Goal: Task Accomplishment & Management: Use online tool/utility

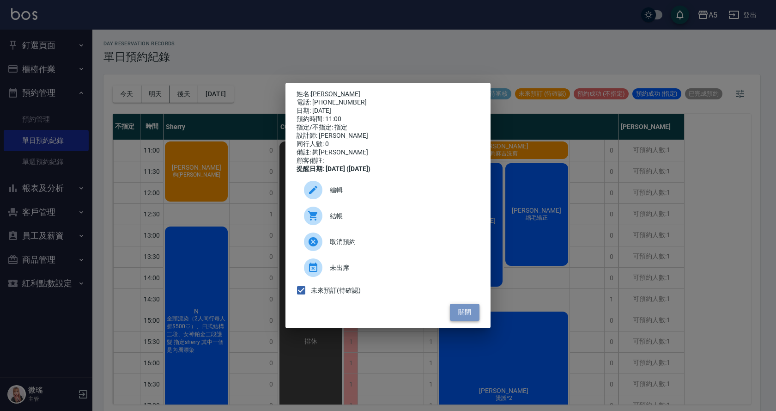
click at [456, 315] on button "關閉" at bounding box center [465, 312] width 30 height 17
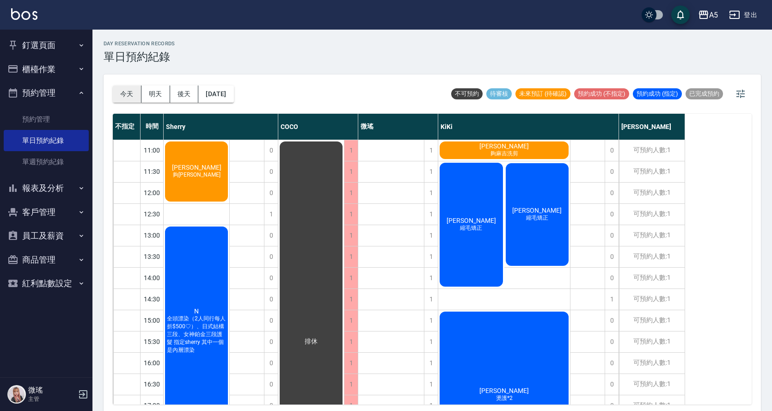
click at [128, 86] on button "今天" at bounding box center [127, 93] width 29 height 17
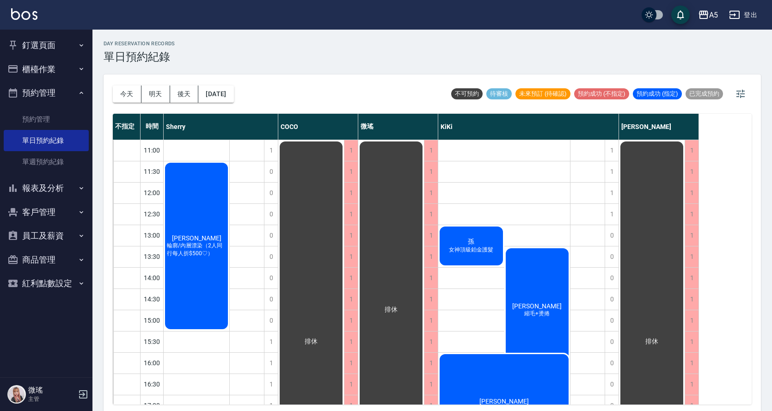
click at [206, 280] on div "林歆芮 輪廓/內層漂染（2人同行每人折$500♡）" at bounding box center [197, 245] width 66 height 169
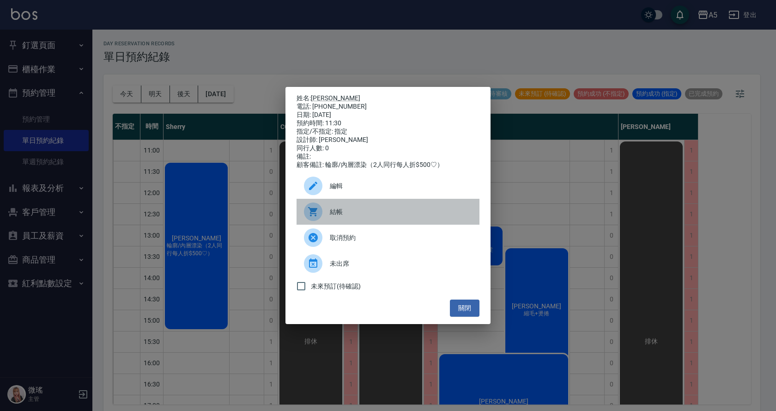
click at [336, 224] on div "結帳" at bounding box center [388, 212] width 183 height 26
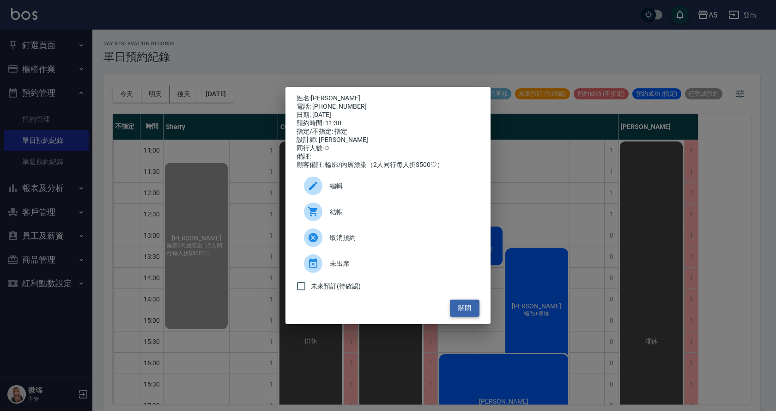
click at [461, 308] on button "關閉" at bounding box center [465, 307] width 30 height 17
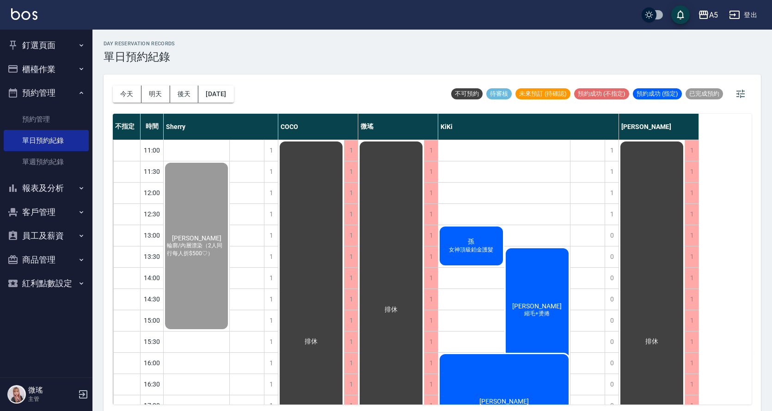
click at [229, 242] on div "孫 女神頂級鉑金護髮" at bounding box center [197, 245] width 66 height 169
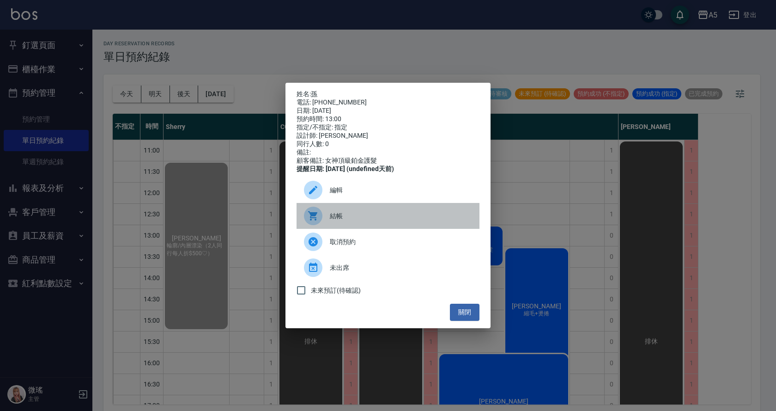
click at [377, 226] on div "結帳" at bounding box center [388, 216] width 183 height 26
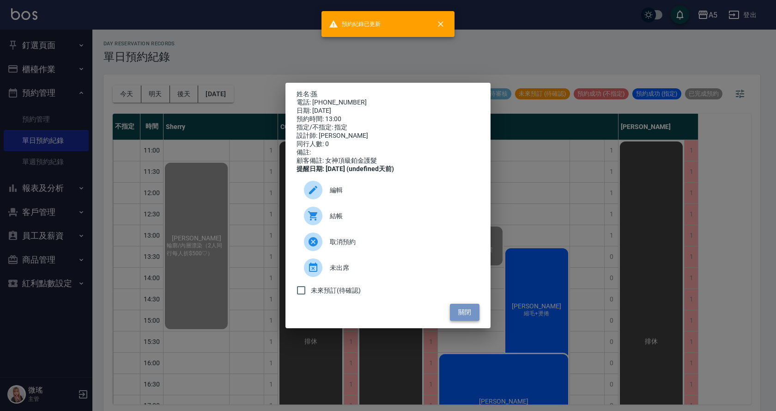
click at [465, 318] on button "關閉" at bounding box center [465, 312] width 30 height 17
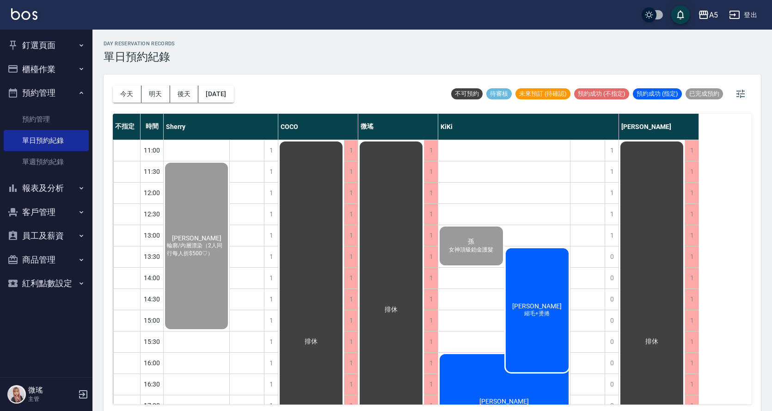
click at [520, 296] on div "蘇芳榆 縮毛+燙捲" at bounding box center [537, 310] width 66 height 127
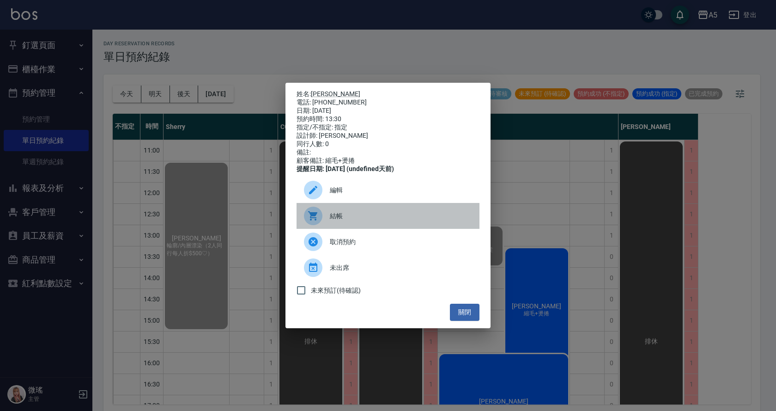
click at [352, 217] on span "結帳" at bounding box center [401, 216] width 142 height 10
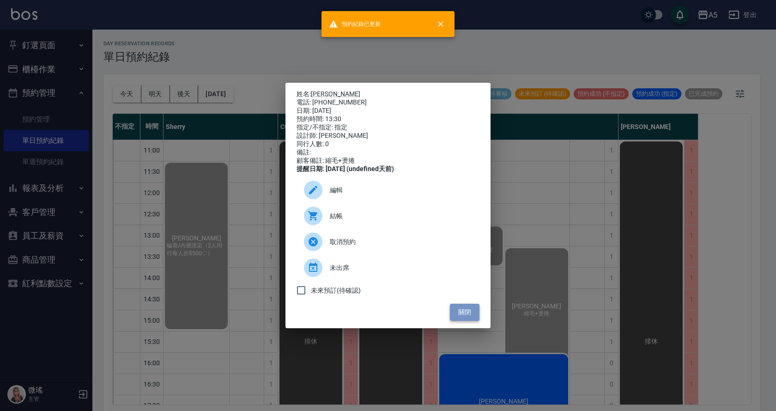
click at [477, 312] on button "關閉" at bounding box center [465, 312] width 30 height 17
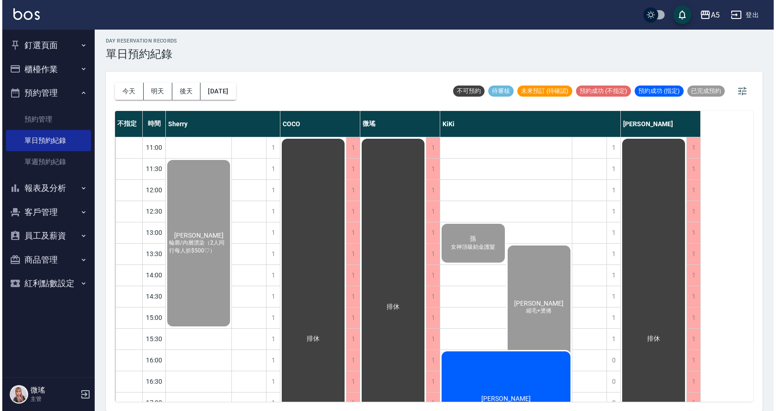
scroll to position [125, 0]
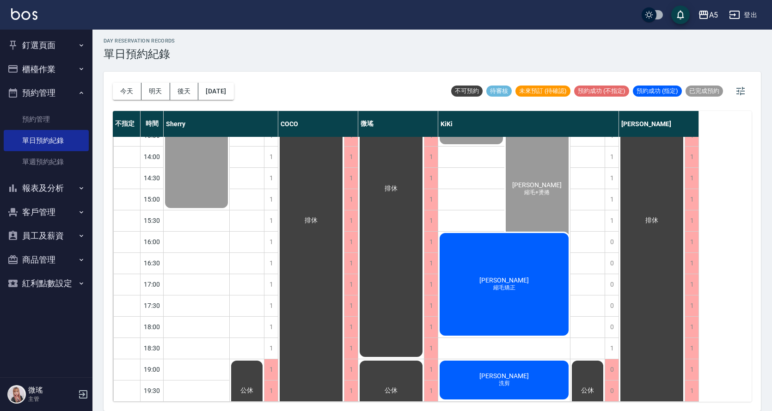
click at [229, 209] on div "蔡月鄉 縮毛矯正" at bounding box center [197, 124] width 66 height 169
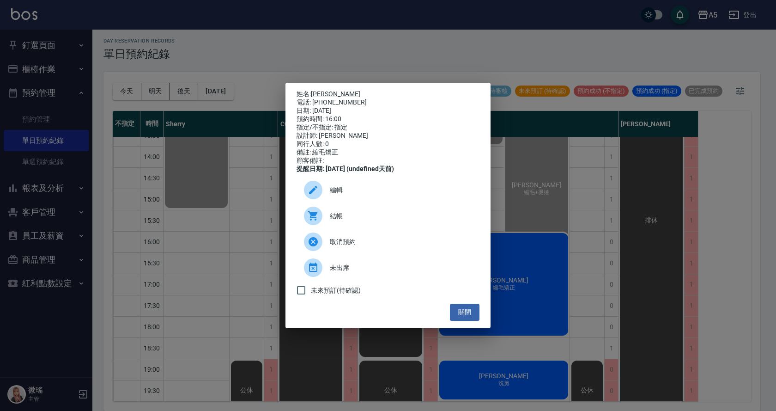
click at [347, 215] on span "結帳" at bounding box center [401, 216] width 142 height 10
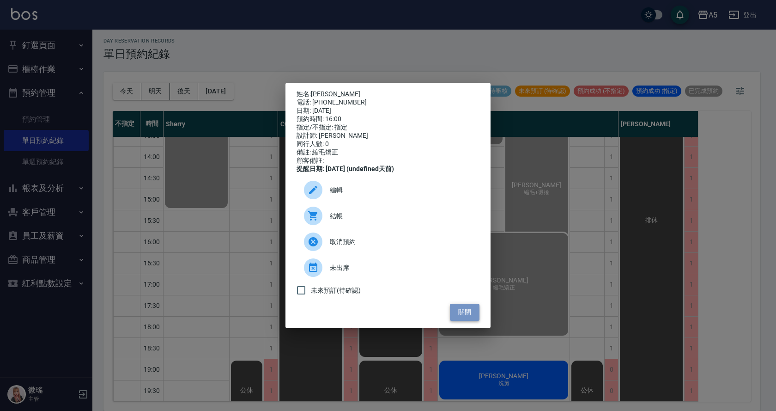
click at [469, 320] on button "關閉" at bounding box center [465, 312] width 30 height 17
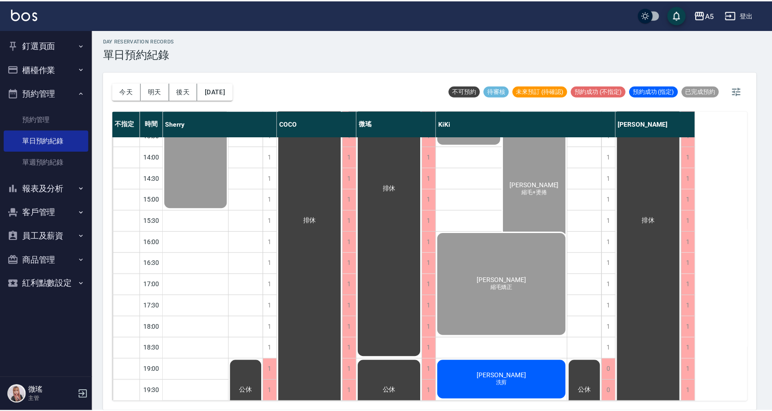
scroll to position [0, 0]
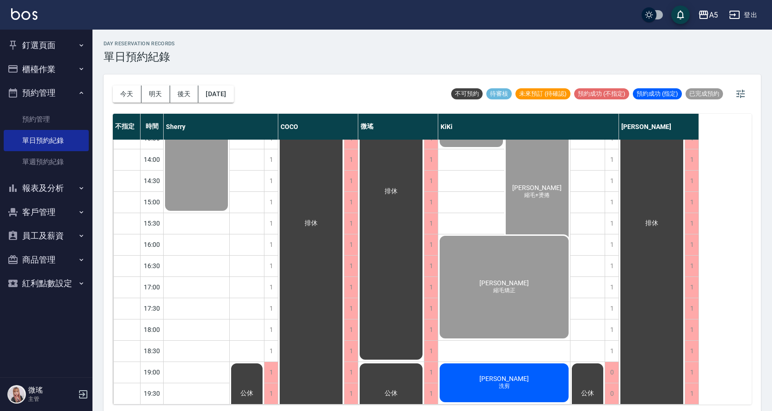
click at [47, 48] on button "釘選頁面" at bounding box center [46, 45] width 85 height 24
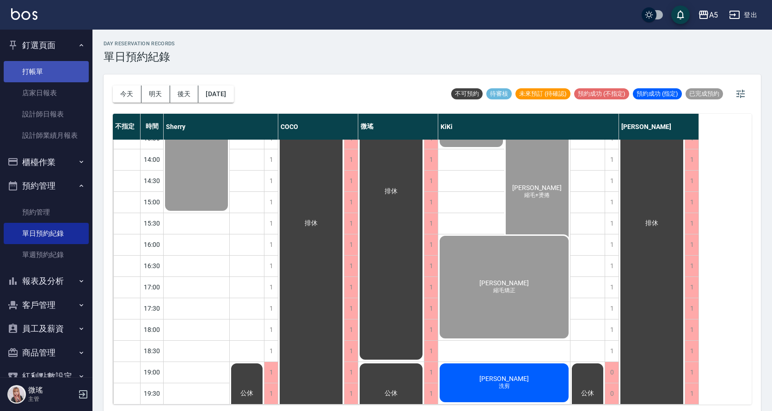
click at [46, 75] on link "打帳單" at bounding box center [46, 71] width 85 height 21
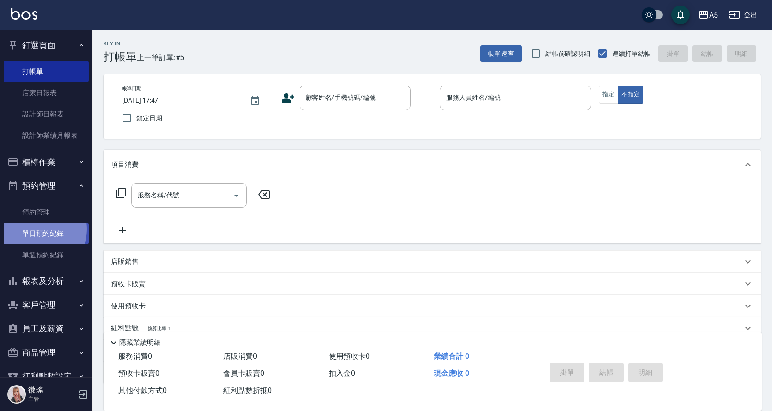
click at [39, 229] on link "單日預約紀錄" at bounding box center [46, 233] width 85 height 21
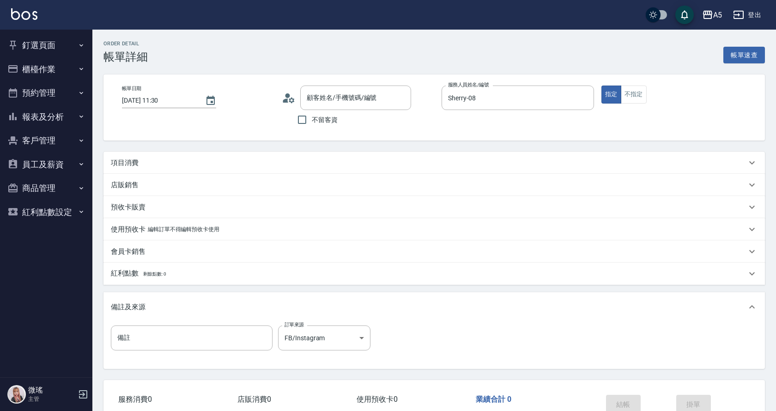
type input "2025/08/14 11:30"
type input "Sherry-08"
click at [264, 159] on div "項目消費" at bounding box center [429, 163] width 636 height 10
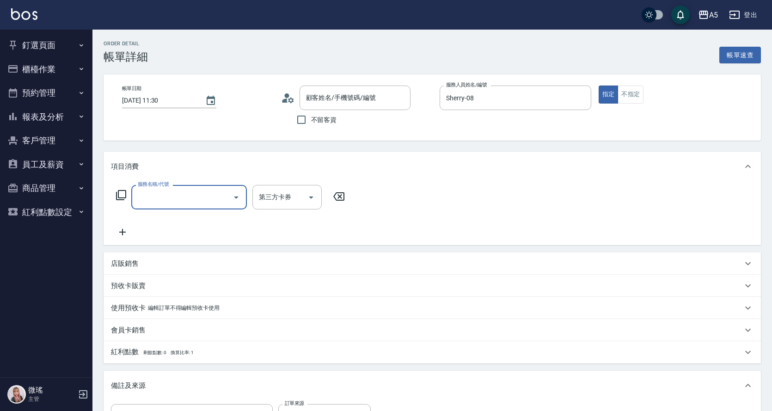
drag, startPoint x: 179, startPoint y: 191, endPoint x: 195, endPoint y: 191, distance: 15.2
click at [180, 191] on input "服務名稱/代號" at bounding box center [181, 197] width 93 height 16
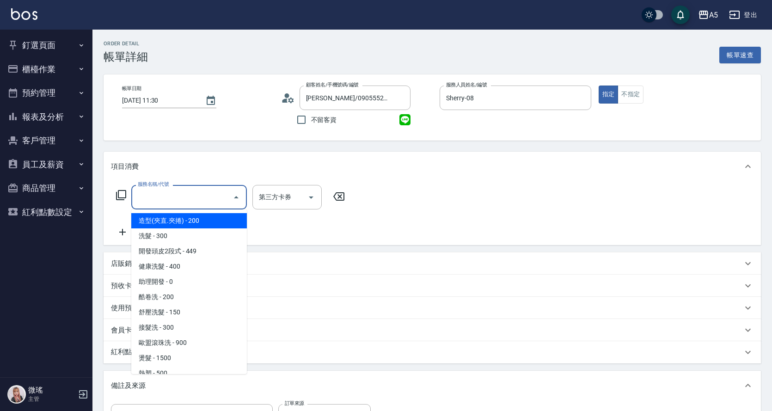
type input "林歆芮/0905552285/null"
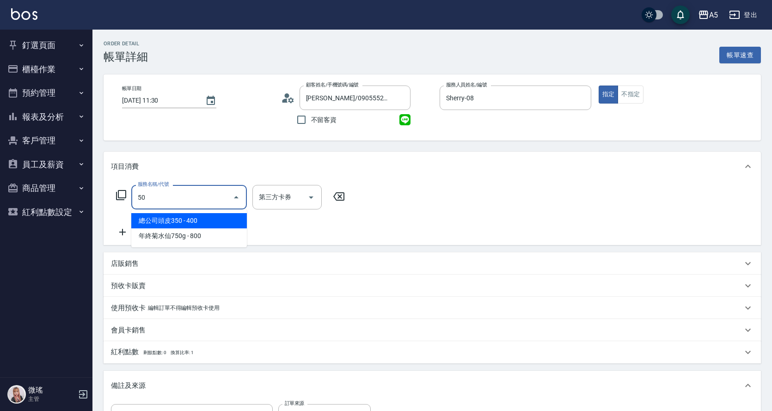
type input "501"
type input "100"
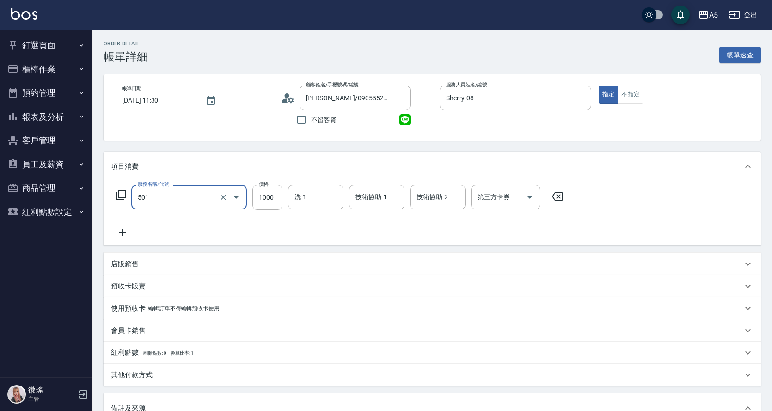
type input "染髮(501)"
type input "1"
type input "0"
type input "179"
type input "10"
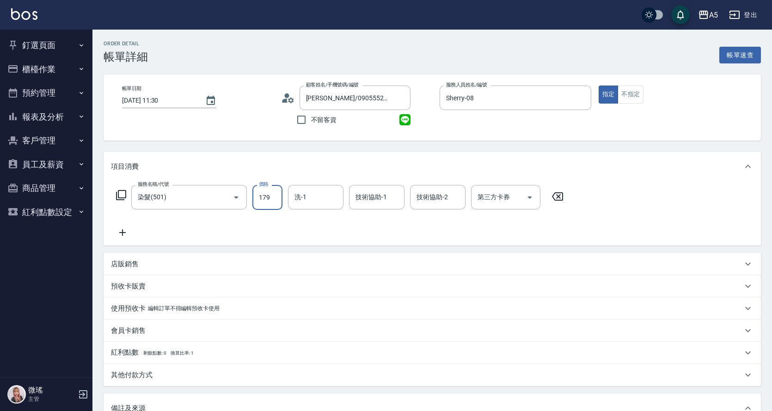
type input "1799"
type input "170"
type input "1799"
type input "葵葵-11"
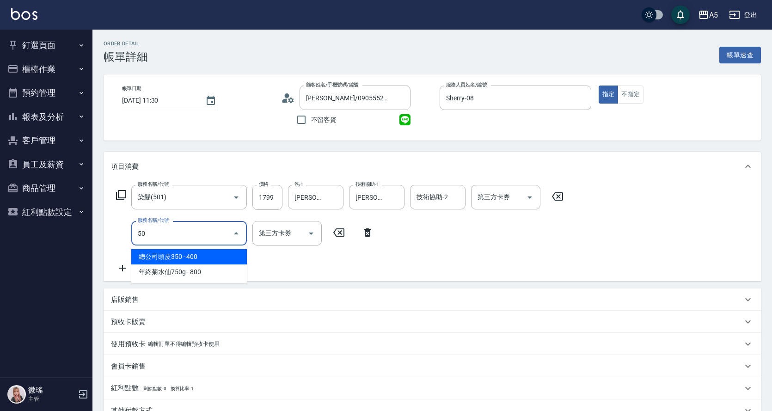
type input "501"
type input "270"
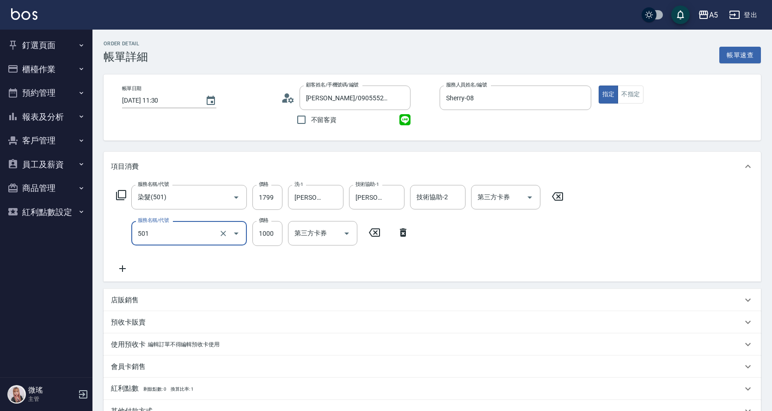
type input "染髮(501)"
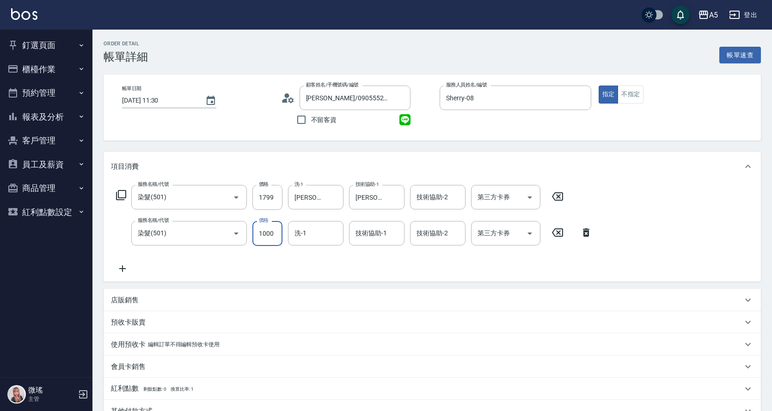
type input "1"
type input "180"
type input "159"
type input "330"
type input "1599"
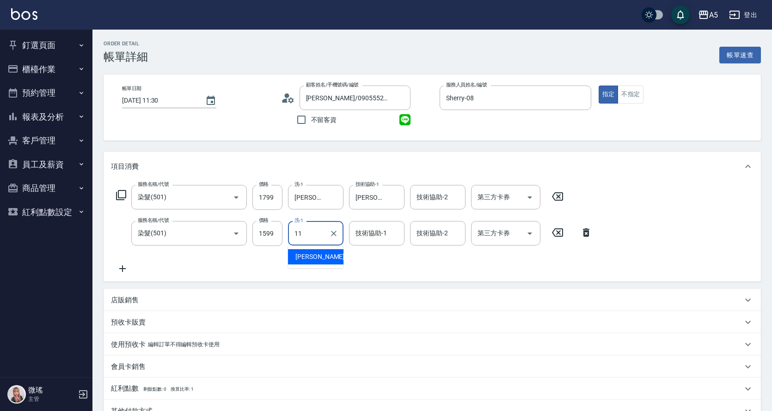
type input "葵葵-11"
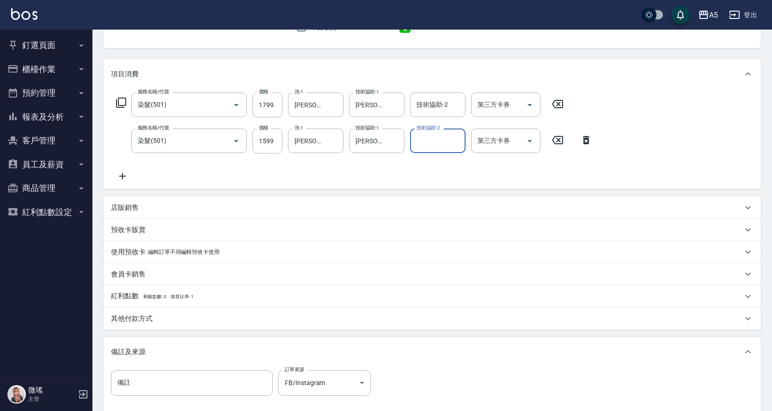
scroll to position [185, 0]
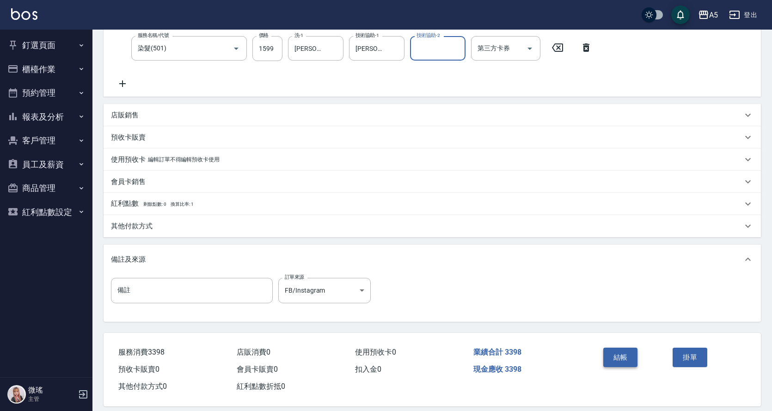
click at [626, 358] on button "結帳" at bounding box center [620, 356] width 35 height 19
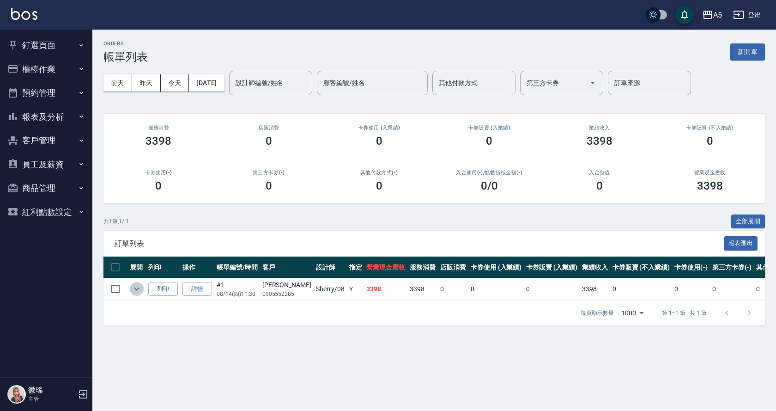
click at [140, 288] on icon "expand row" at bounding box center [136, 288] width 11 height 11
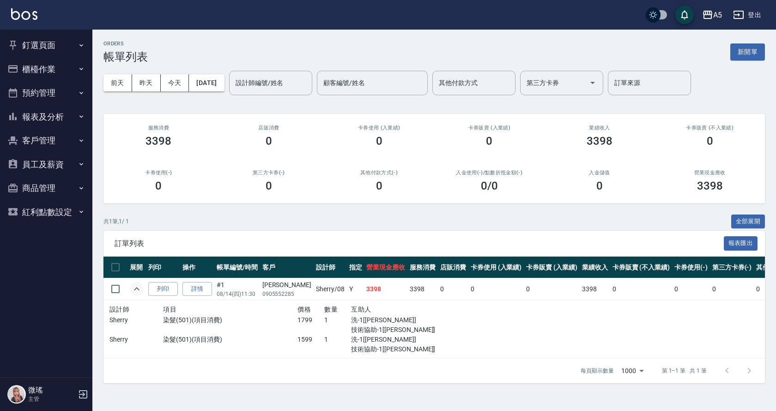
click at [138, 288] on icon "expand row" at bounding box center [137, 288] width 6 height 3
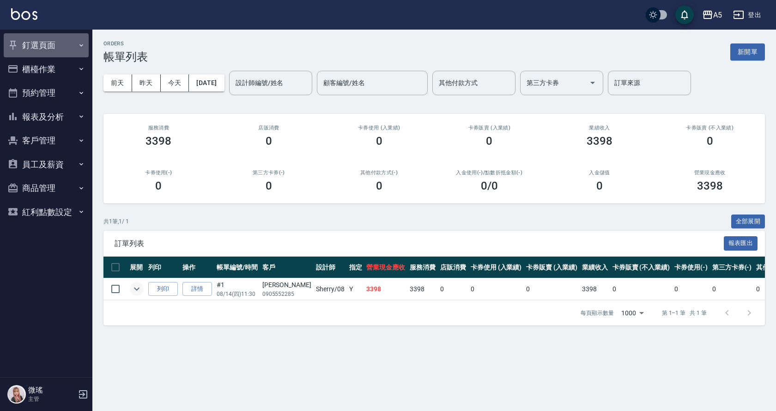
click at [37, 47] on button "釘選頁面" at bounding box center [46, 45] width 85 height 24
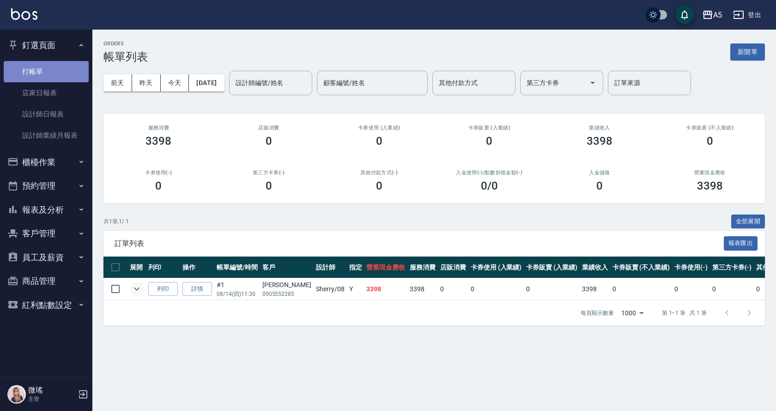
click at [61, 73] on link "打帳單" at bounding box center [46, 71] width 85 height 21
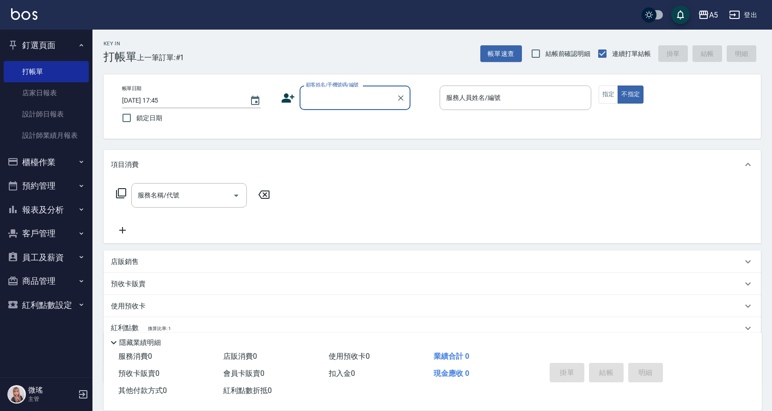
click at [346, 102] on input "顧客姓名/手機號碼/編號" at bounding box center [348, 98] width 89 height 16
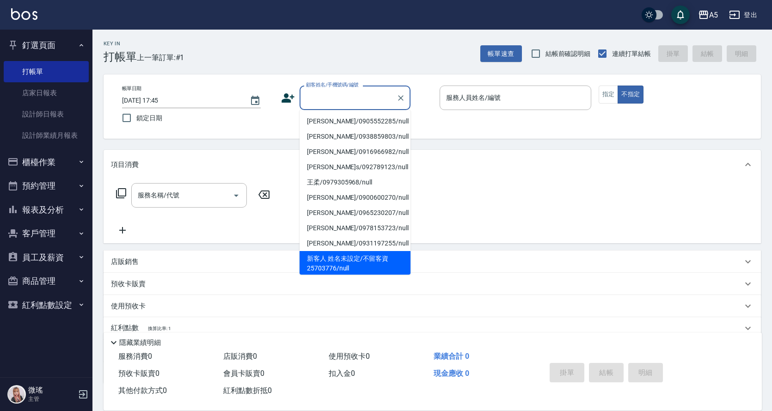
click at [341, 257] on li "新客人 姓名未設定/不留客資25703776/null" at bounding box center [354, 263] width 111 height 25
type input "新客人 姓名未設定/不留客資25703776/null"
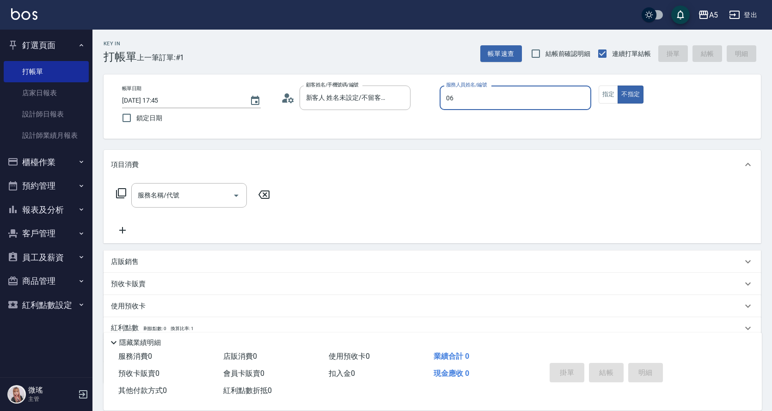
type input "06"
type button "false"
type input "KIKI-06"
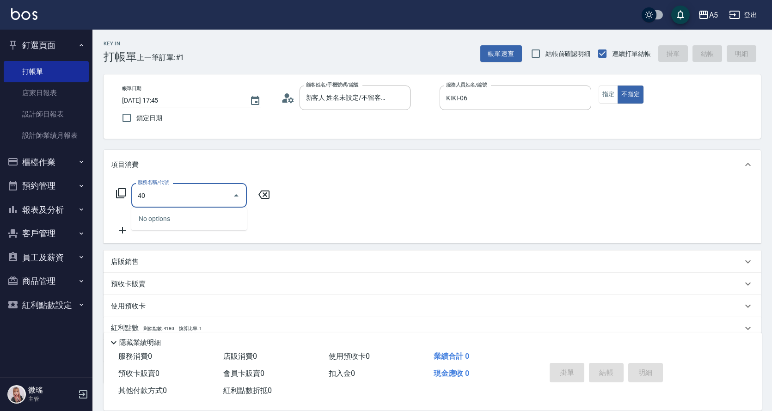
drag, startPoint x: 130, startPoint y: 187, endPoint x: 146, endPoint y: 194, distance: 17.0
click at [118, 188] on div "服務名稱/代號 40 服務名稱/代號" at bounding box center [193, 195] width 165 height 24
type input "201"
type input "30"
type input "洗髮(201)"
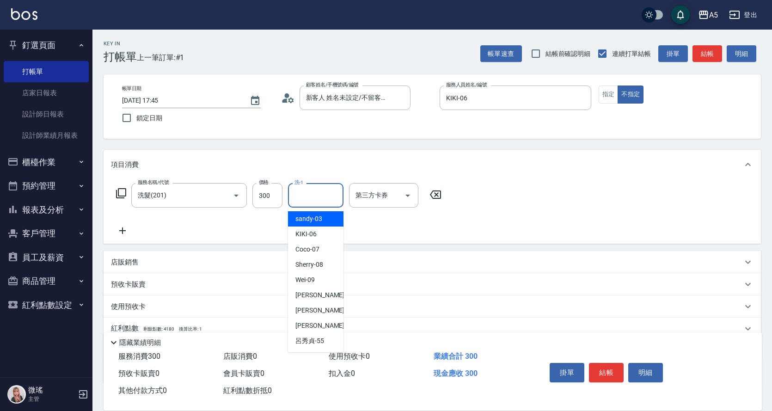
click at [312, 194] on input "洗-1" at bounding box center [315, 195] width 47 height 16
click at [616, 92] on button "指定" at bounding box center [608, 94] width 20 height 18
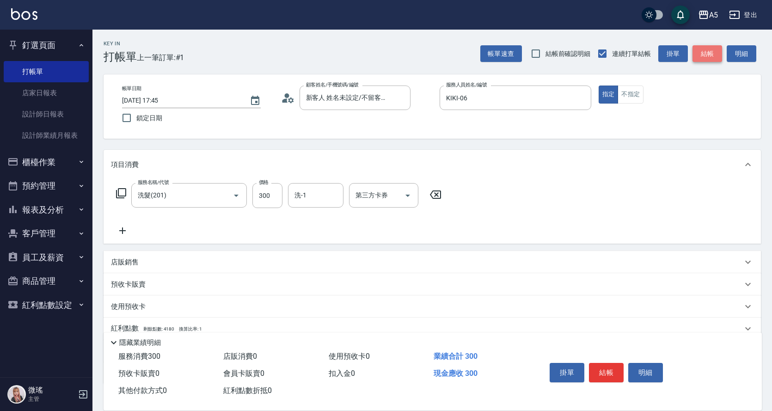
click at [704, 54] on button "結帳" at bounding box center [707, 53] width 30 height 17
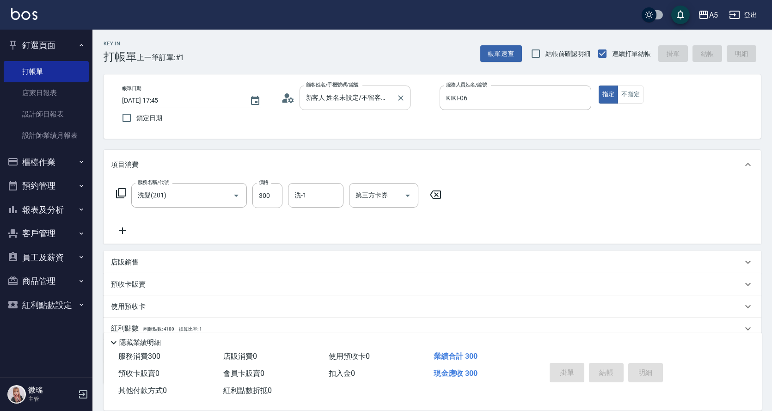
type input "0"
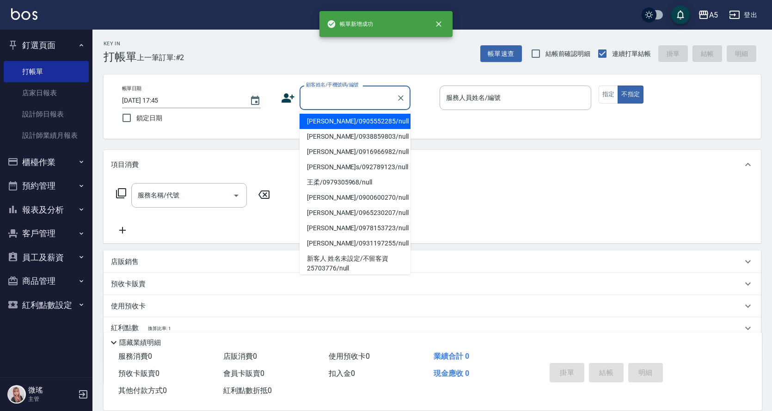
click at [355, 98] on input "顧客姓名/手機號碼/編號" at bounding box center [348, 98] width 89 height 16
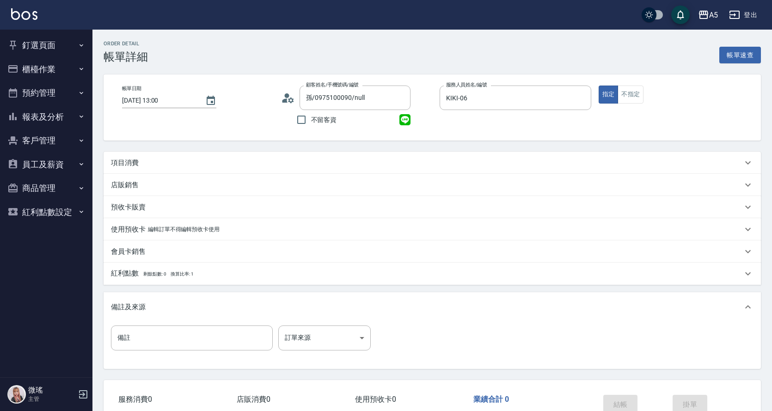
drag, startPoint x: 162, startPoint y: 154, endPoint x: 165, endPoint y: 167, distance: 13.5
click at [162, 153] on div "項目消費" at bounding box center [432, 163] width 657 height 22
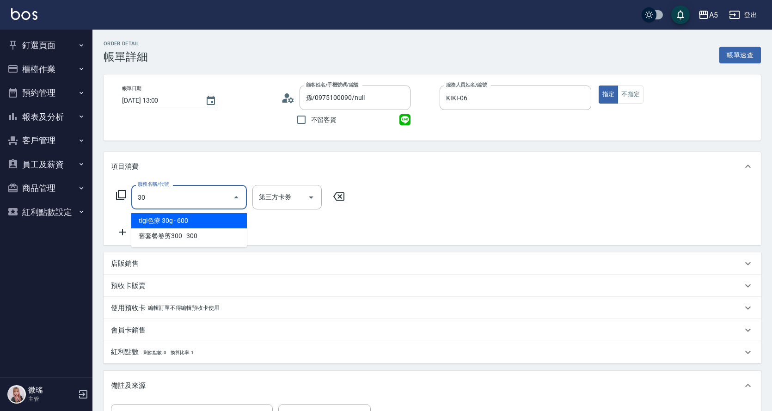
drag, startPoint x: 164, startPoint y: 194, endPoint x: 114, endPoint y: 202, distance: 50.6
click at [114, 202] on div "服務名稱/代號 30 服務名稱/代號 第三方卡券 第三方卡券" at bounding box center [230, 197] width 239 height 24
type input "201"
type input "30"
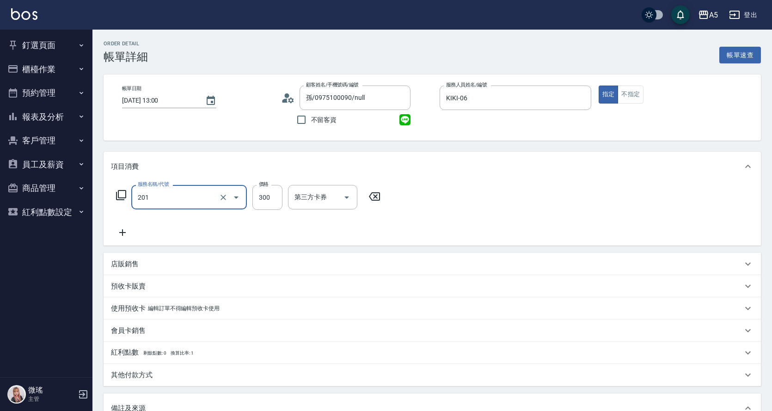
type input "洗髮(201)"
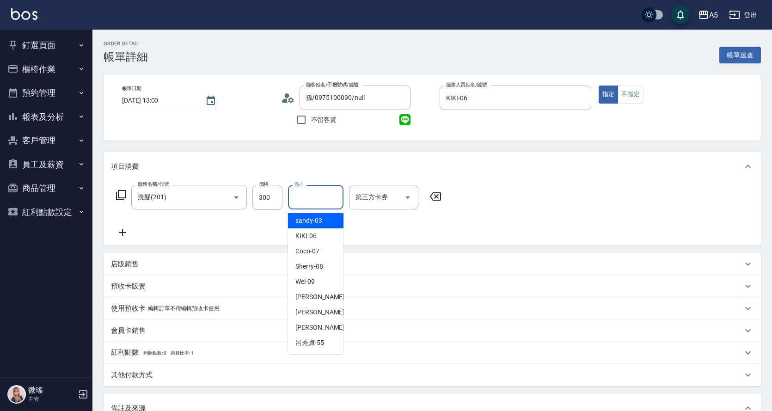
click at [310, 200] on input "洗-1" at bounding box center [315, 197] width 47 height 16
drag, startPoint x: 310, startPoint y: 200, endPoint x: 298, endPoint y: 197, distance: 12.4
click at [298, 197] on input "11" at bounding box center [308, 197] width 33 height 16
type input "羽慈-19"
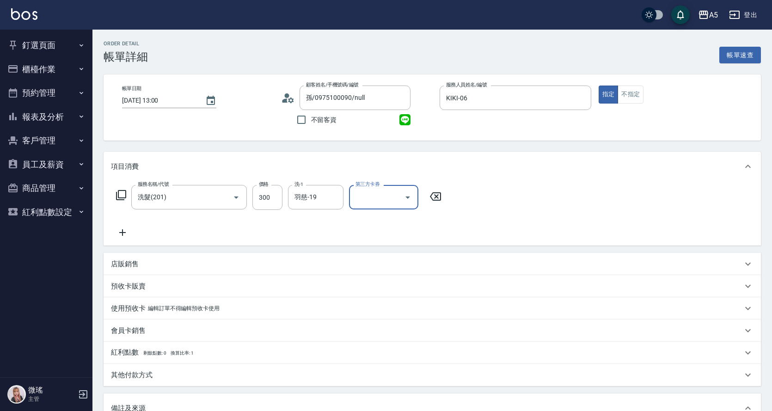
click at [122, 233] on icon at bounding box center [122, 232] width 6 height 6
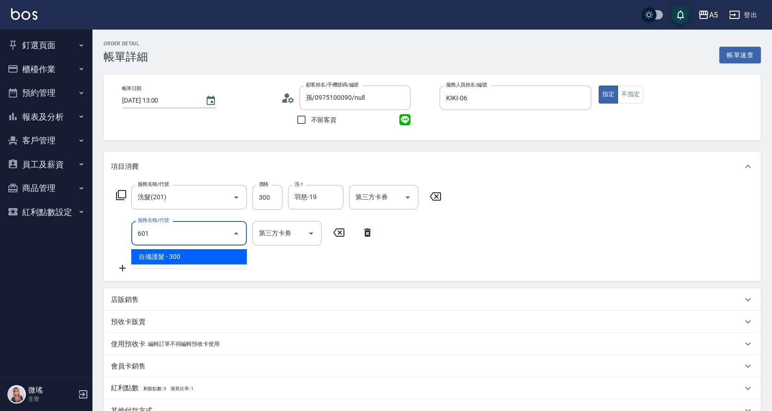
drag, startPoint x: 164, startPoint y: 238, endPoint x: 145, endPoint y: 236, distance: 19.1
click at [145, 236] on input "601" at bounding box center [181, 233] width 93 height 16
drag, startPoint x: 162, startPoint y: 233, endPoint x: 119, endPoint y: 238, distance: 43.3
click at [119, 238] on div "服務名稱/代號 600 服務名稱/代號 第三方卡券 第三方卡券" at bounding box center [245, 233] width 268 height 24
type input "602"
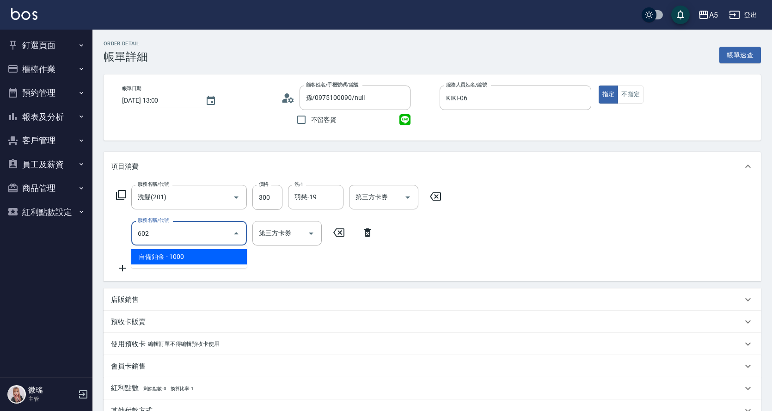
type input "130"
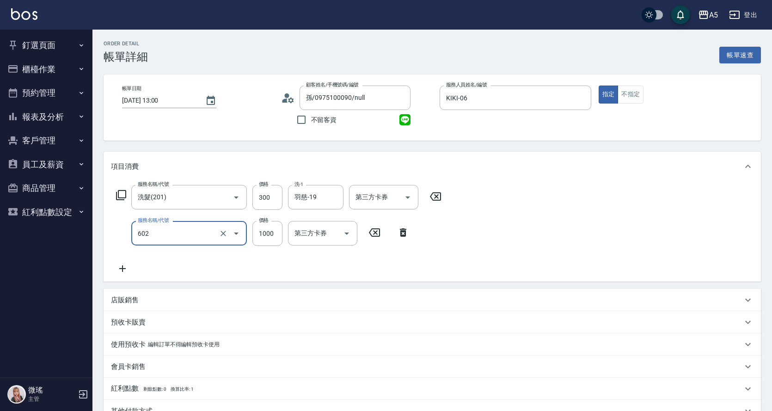
type input "自備鉑金(602)"
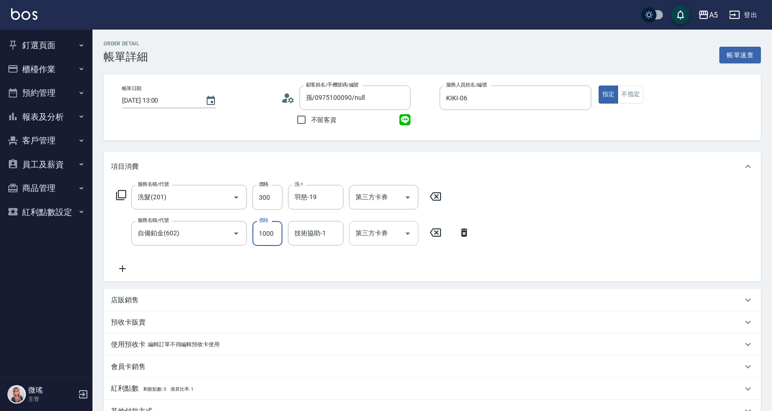
type input "0"
type input "30"
type input "0"
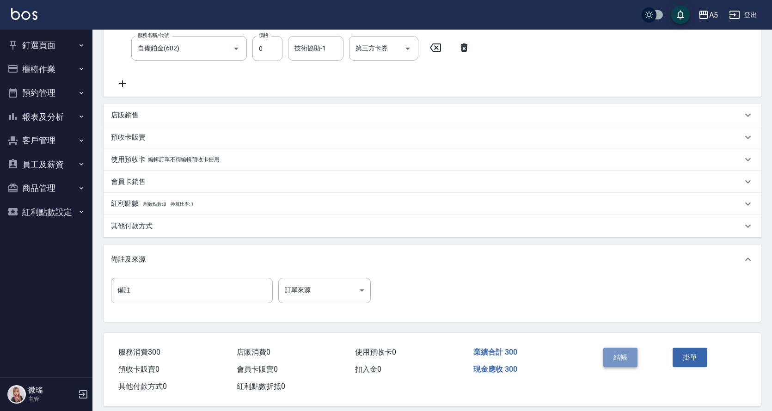
click at [618, 360] on button "結帳" at bounding box center [620, 356] width 35 height 19
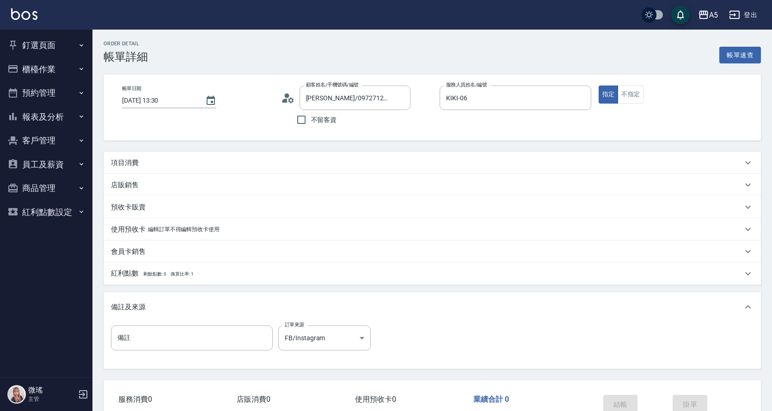
click at [239, 158] on div "項目消費" at bounding box center [426, 163] width 631 height 10
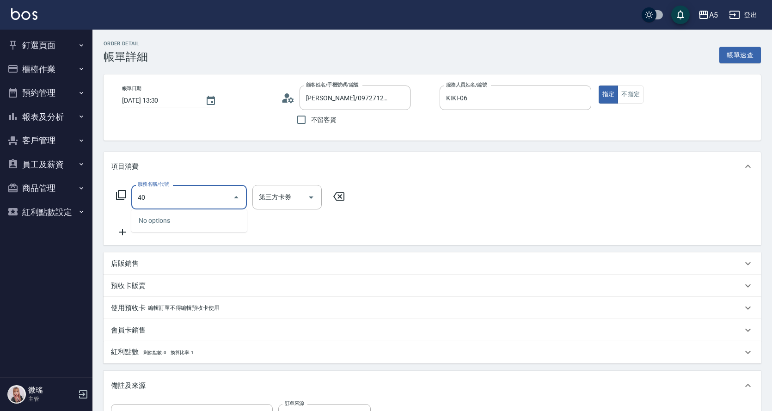
type input "401"
type input "40"
type input "剪髮(401)"
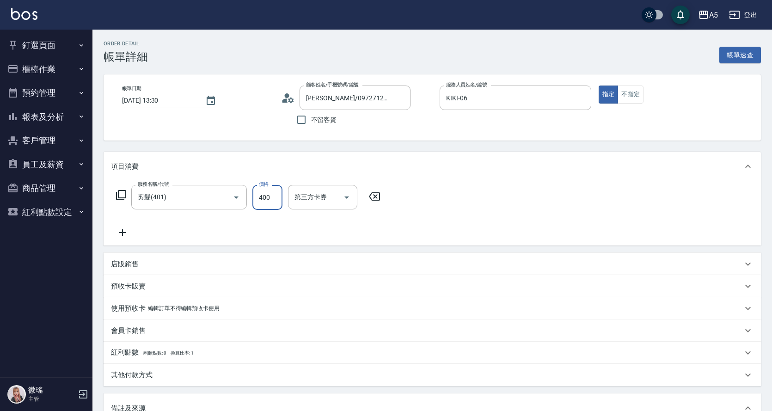
scroll to position [159, 0]
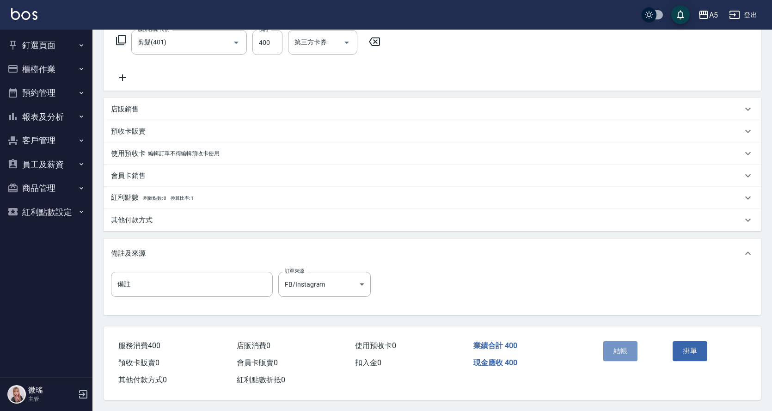
click at [615, 347] on button "結帳" at bounding box center [620, 350] width 35 height 19
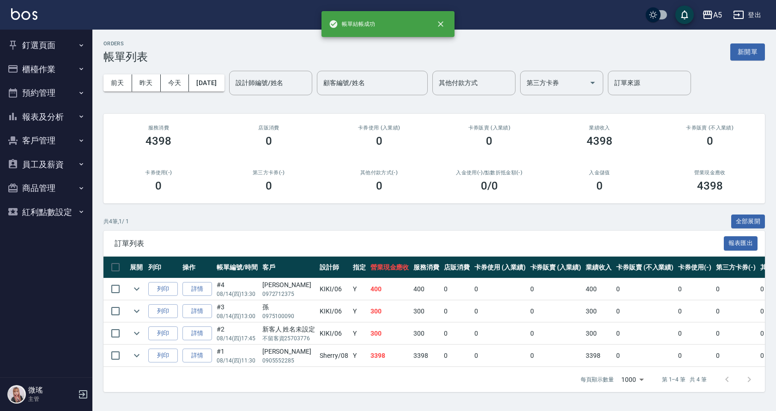
click at [31, 46] on button "釘選頁面" at bounding box center [46, 45] width 85 height 24
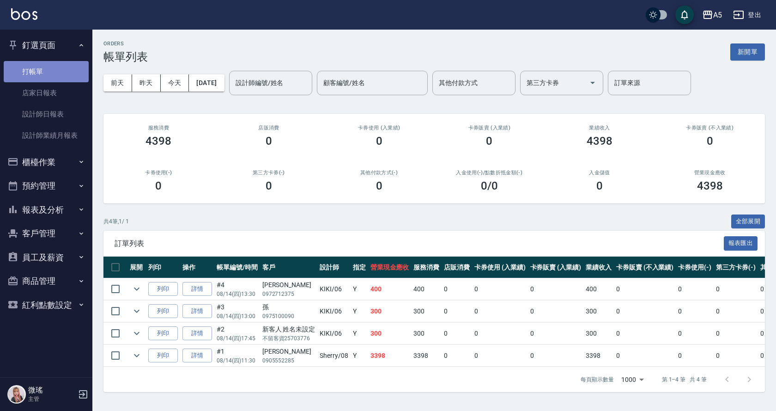
click at [31, 68] on link "打帳單" at bounding box center [46, 71] width 85 height 21
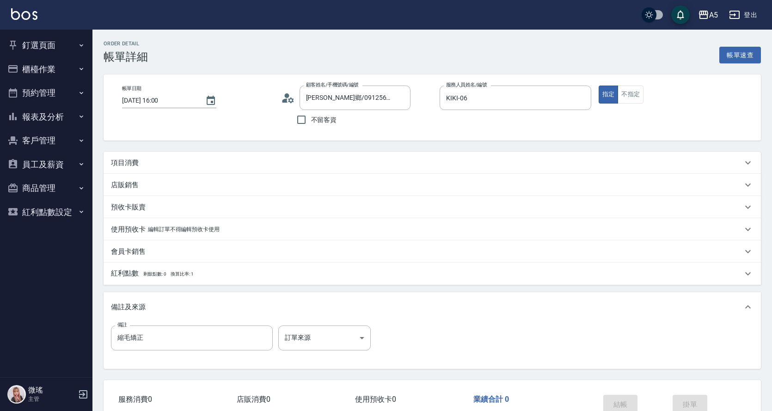
click at [240, 172] on div "項目消費" at bounding box center [432, 163] width 657 height 22
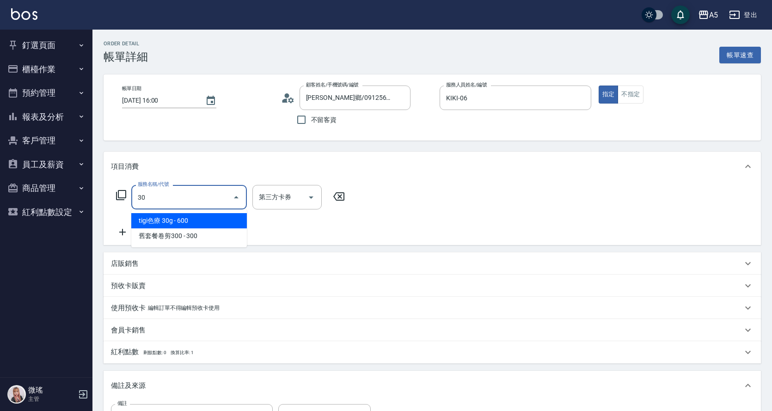
type input "301"
type input "150"
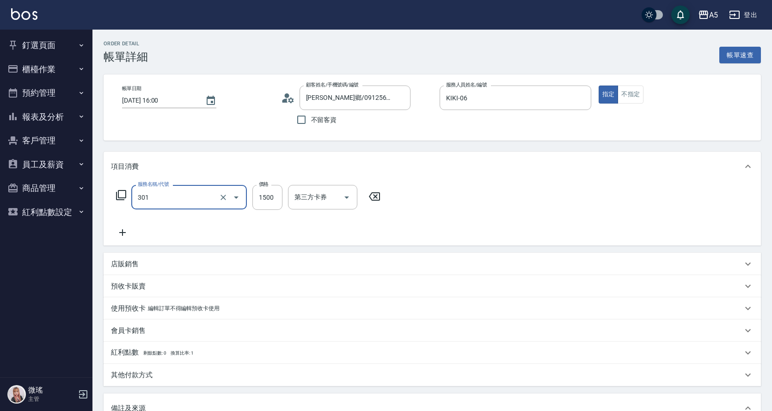
type input "燙髮(301)"
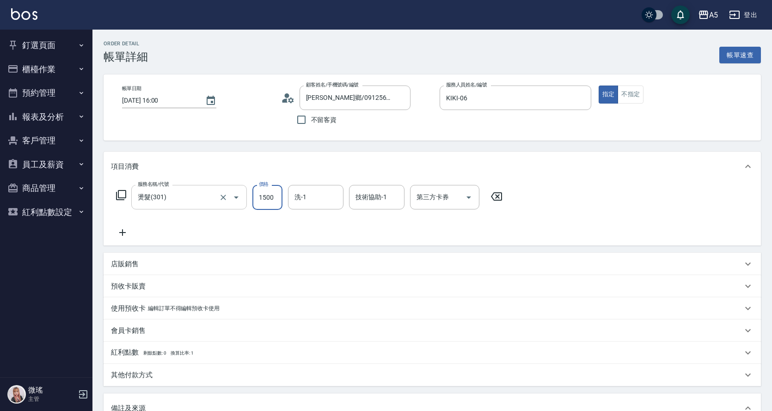
type input "0"
type input "18"
type input "10"
type input "188"
type input "180"
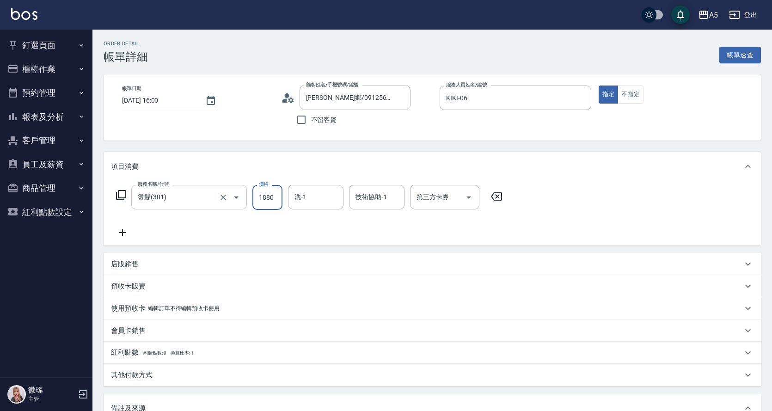
type input "1880"
click at [122, 231] on icon at bounding box center [122, 232] width 23 height 11
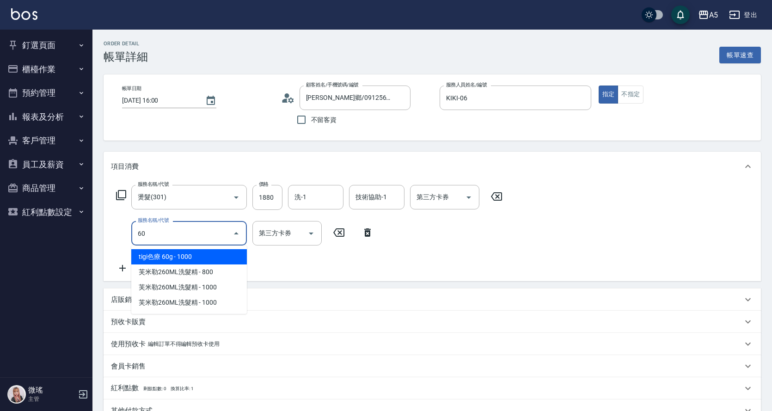
type input "601"
type input "210"
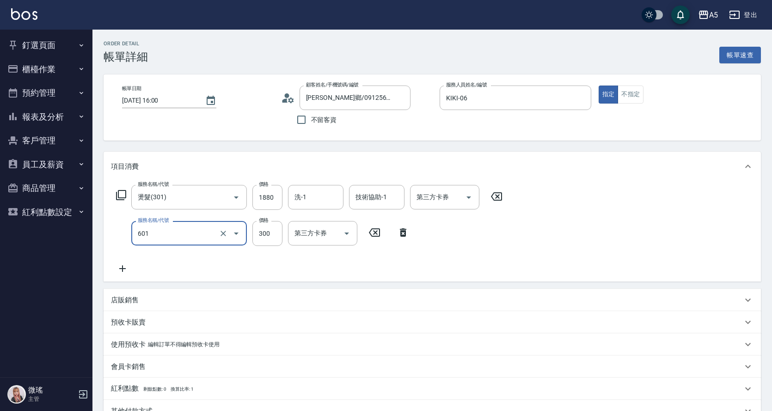
type input "自備護髮(601)"
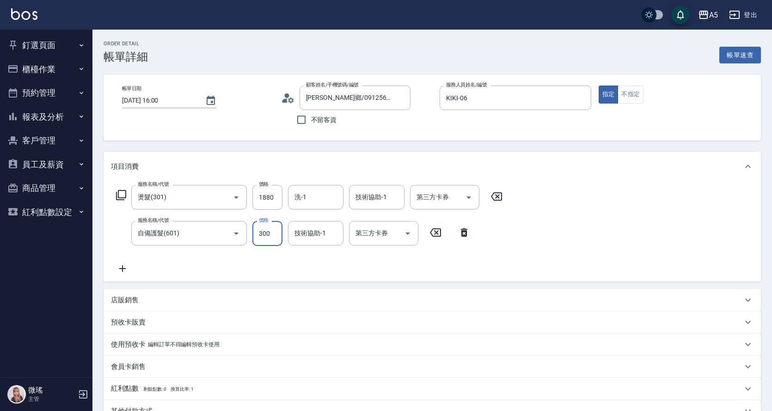
type input "180"
type input "14"
type input "200"
type input "142"
type input "330"
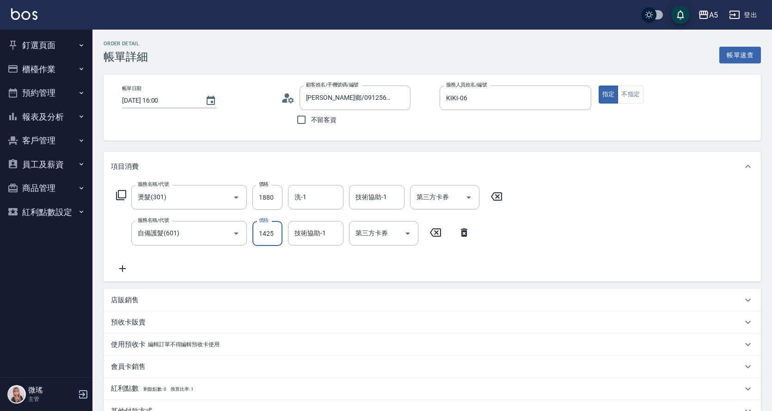
type input "1425"
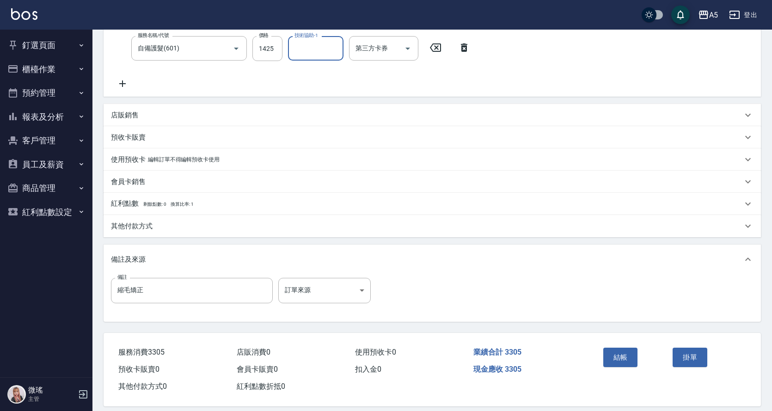
scroll to position [195, 0]
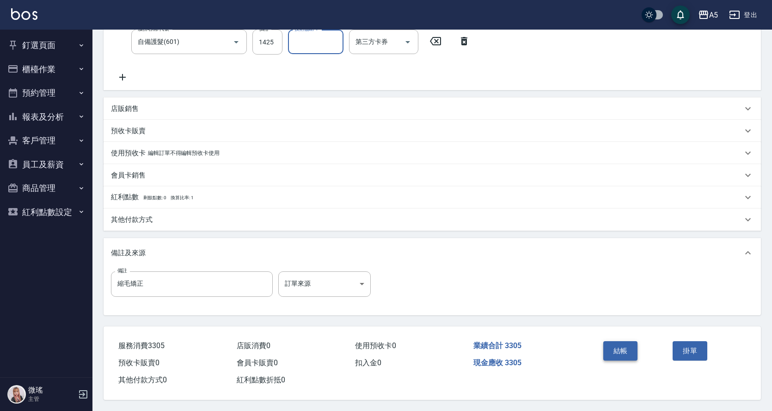
click at [630, 347] on button "結帳" at bounding box center [620, 350] width 35 height 19
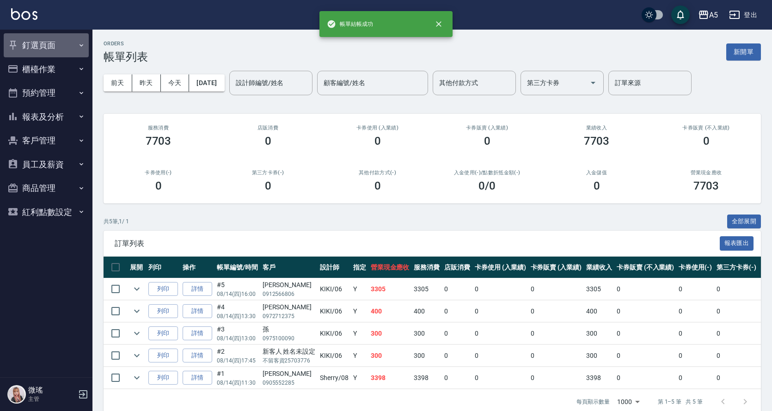
click at [22, 48] on button "釘選頁面" at bounding box center [46, 45] width 85 height 24
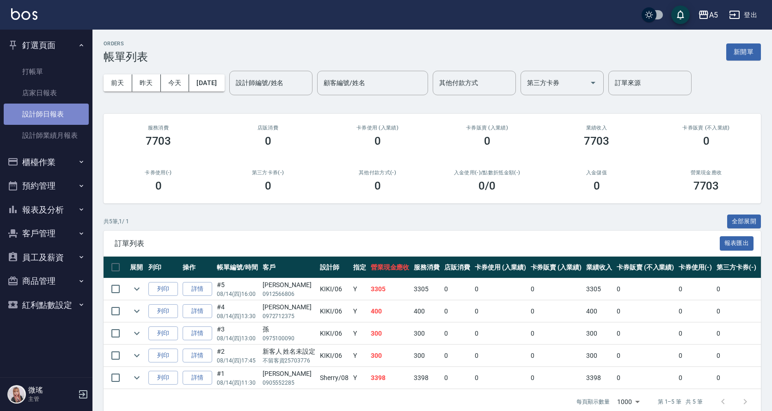
click at [37, 111] on link "設計師日報表" at bounding box center [46, 114] width 85 height 21
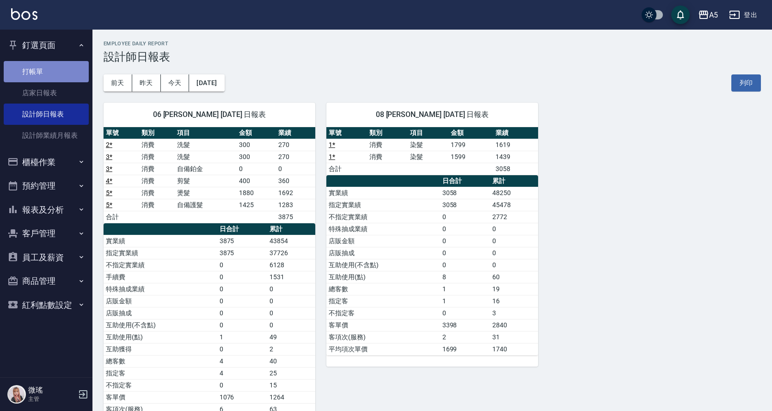
click at [28, 67] on link "打帳單" at bounding box center [46, 71] width 85 height 21
